Goal: Transaction & Acquisition: Purchase product/service

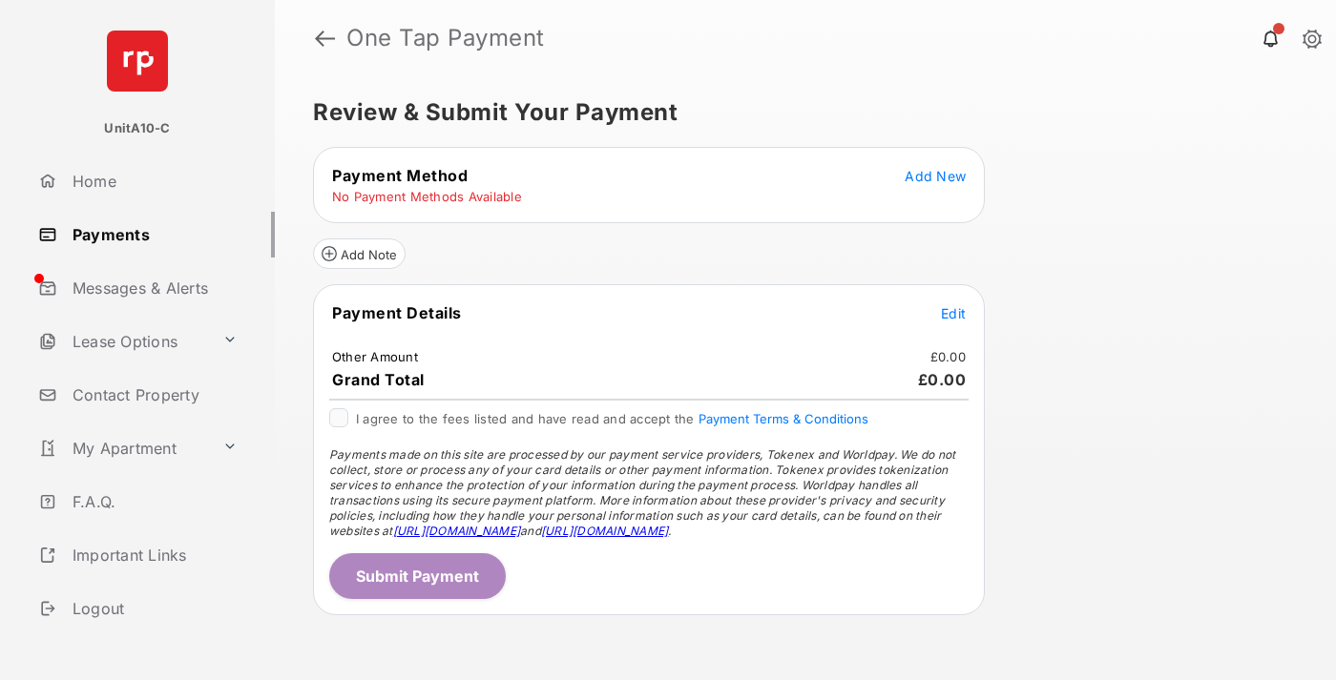
click at [935, 176] on span "Add New" at bounding box center [935, 176] width 61 height 16
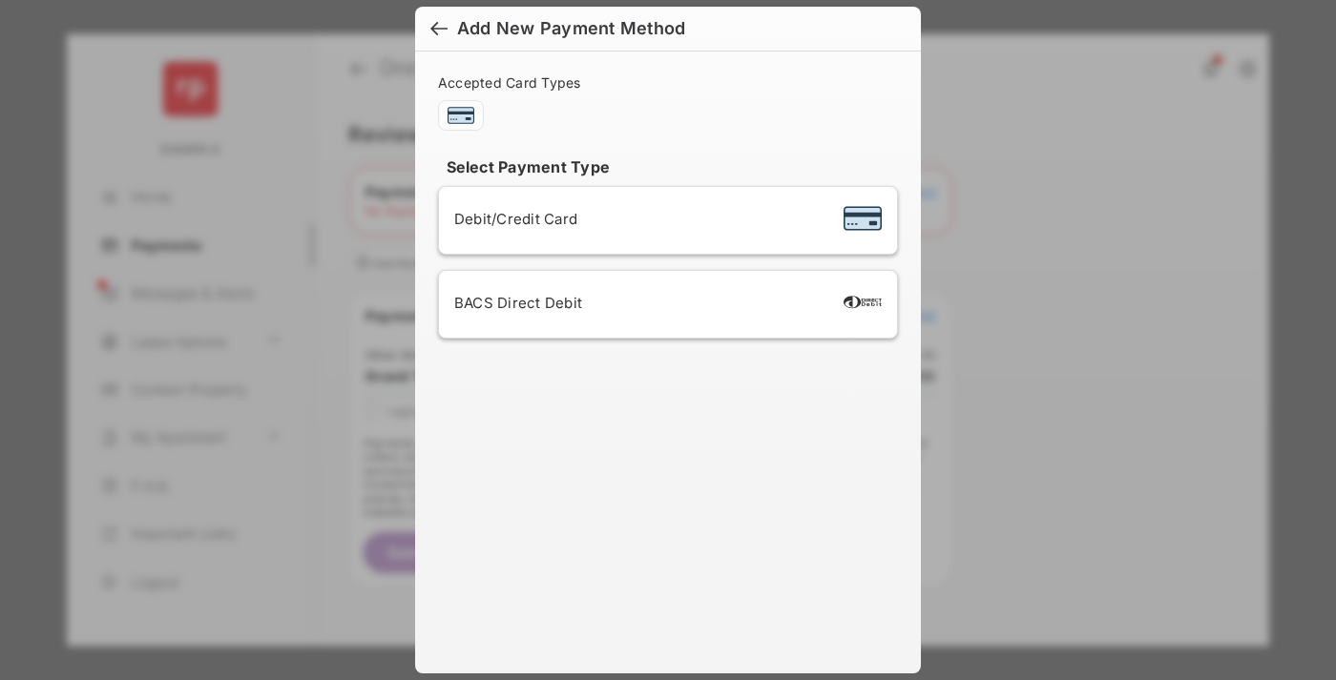
click at [511, 219] on span "Debit/Credit Card" at bounding box center [515, 219] width 123 height 18
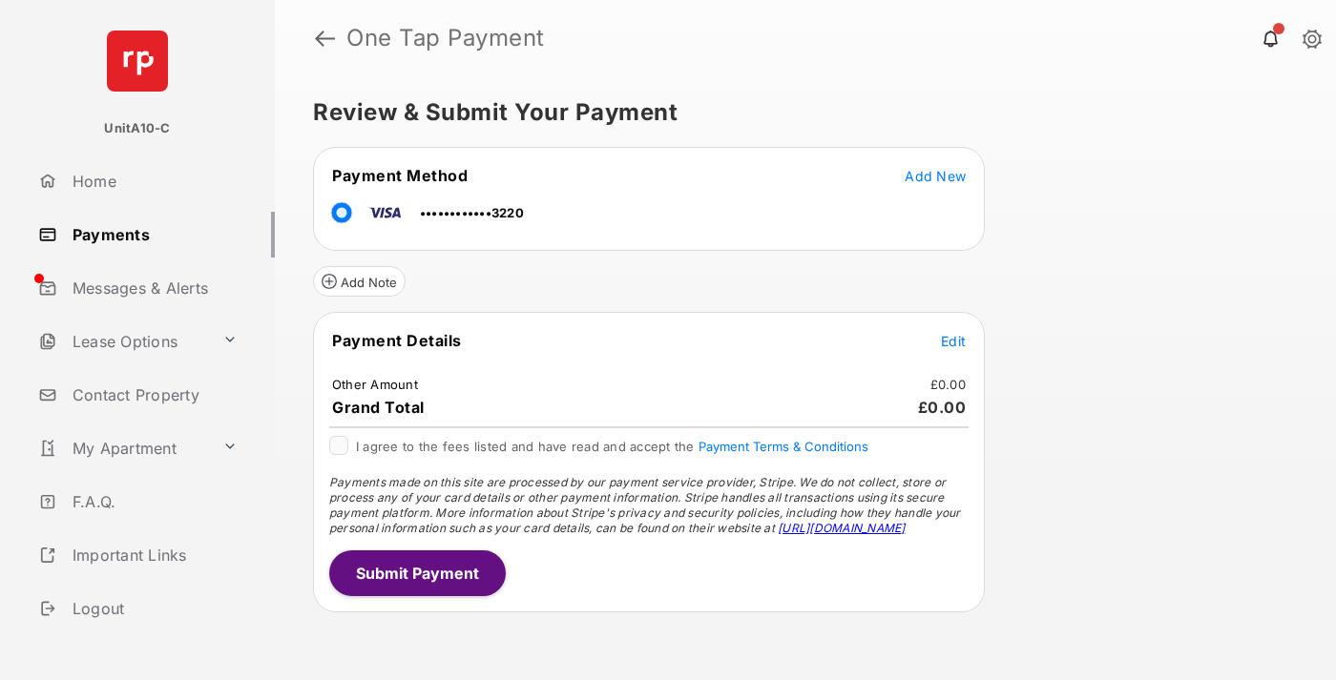
click at [953, 341] on span "Edit" at bounding box center [953, 341] width 25 height 16
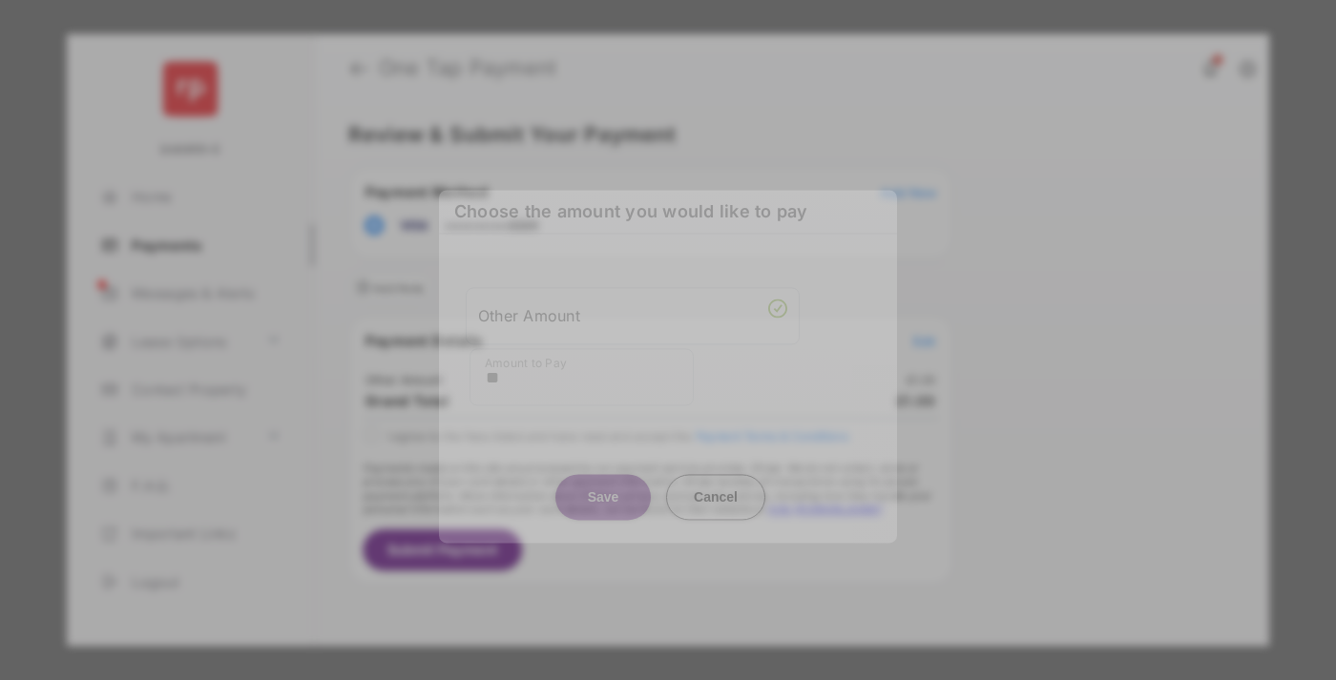
type input "**"
click at [603, 487] on button "Save" at bounding box center [602, 497] width 95 height 46
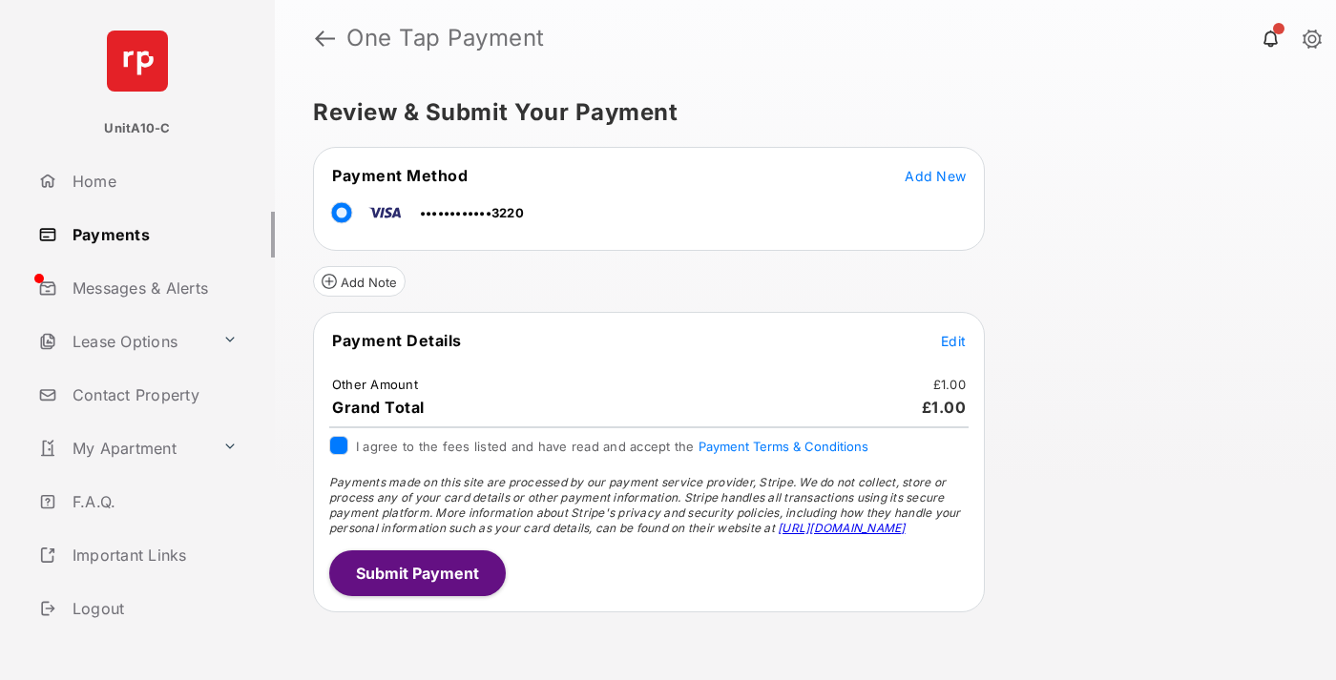
click at [416, 573] on button "Submit Payment" at bounding box center [417, 574] width 177 height 46
